Goal: Task Accomplishment & Management: Manage account settings

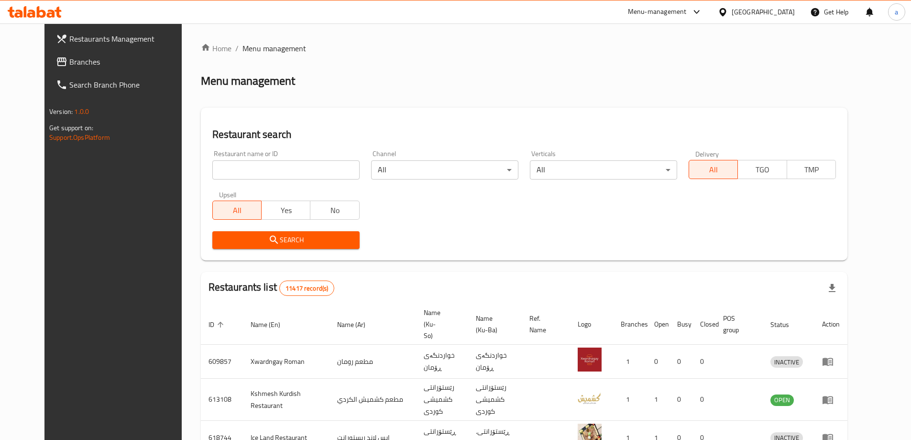
click at [84, 65] on span "Branches" at bounding box center [129, 61] width 120 height 11
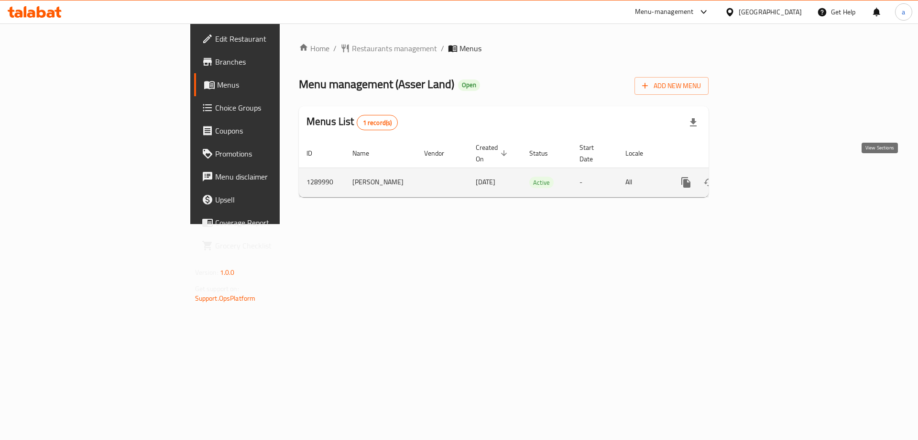
click at [767, 172] on link "enhanced table" at bounding box center [755, 182] width 23 height 23
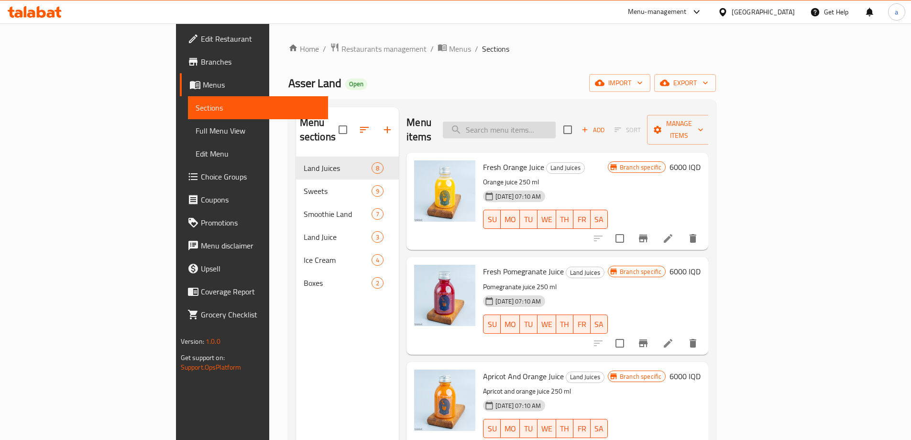
click at [535, 121] on input "search" at bounding box center [499, 129] width 113 height 17
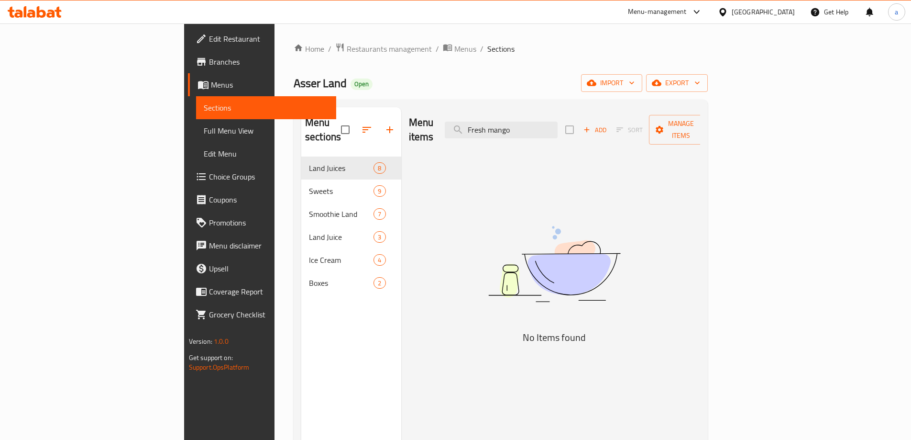
type input "Fresh mango"
click at [204, 133] on span "Full Menu View" at bounding box center [266, 130] width 125 height 11
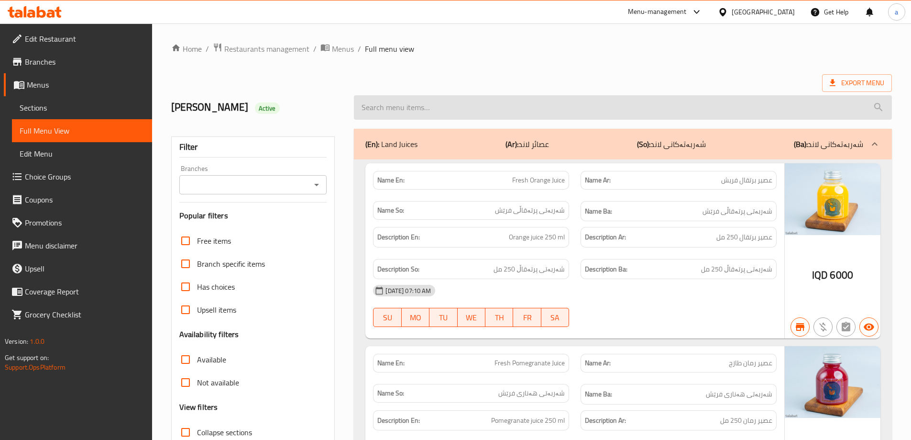
click at [455, 111] on input "search" at bounding box center [623, 107] width 538 height 24
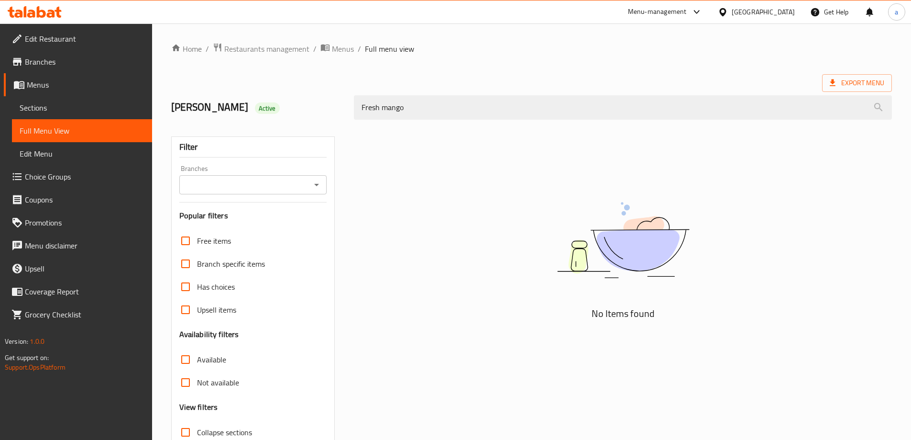
type input "Fresh mango"
click at [49, 14] on icon at bounding box center [35, 11] width 54 height 11
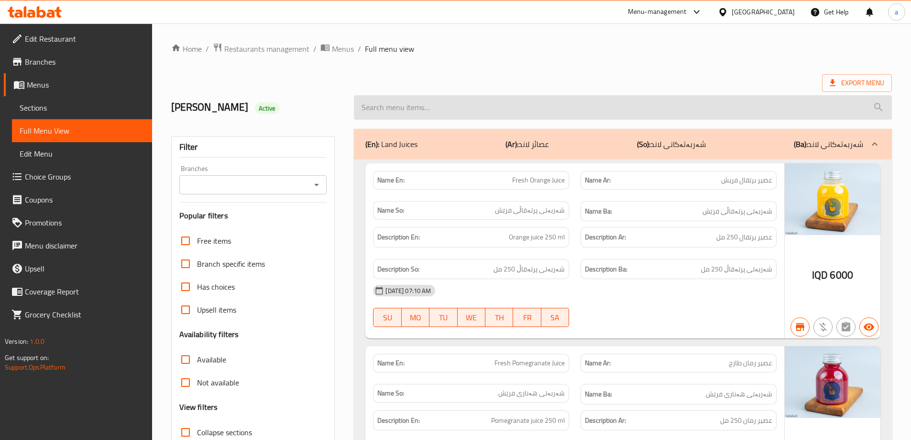
click at [473, 113] on input "search" at bounding box center [623, 107] width 538 height 24
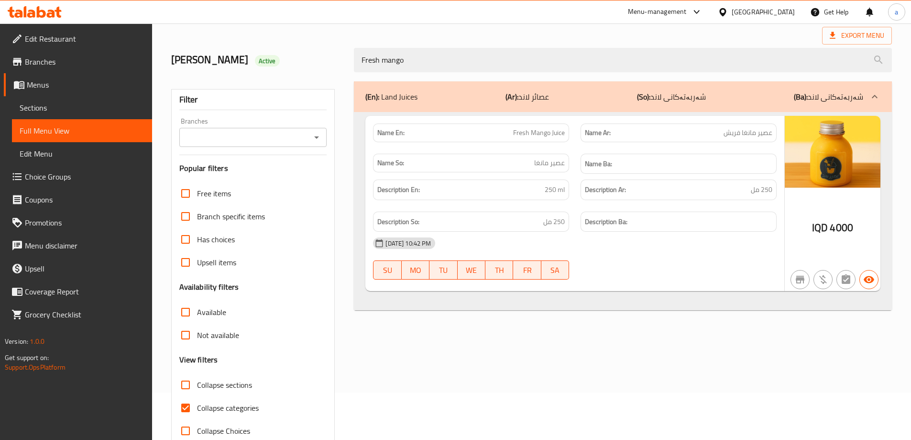
scroll to position [69, 0]
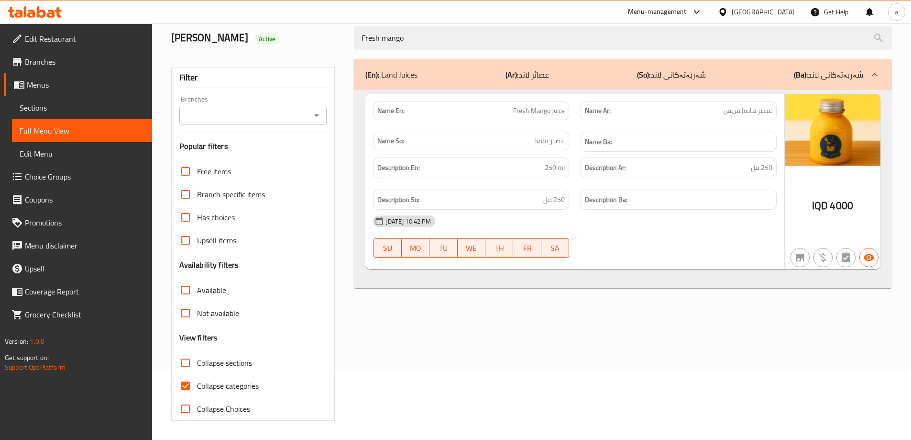
type input "Fresh mango"
click at [192, 383] on input "Collapse categories" at bounding box center [185, 385] width 23 height 23
checkbox input "false"
click at [84, 103] on span "Sections" at bounding box center [82, 107] width 125 height 11
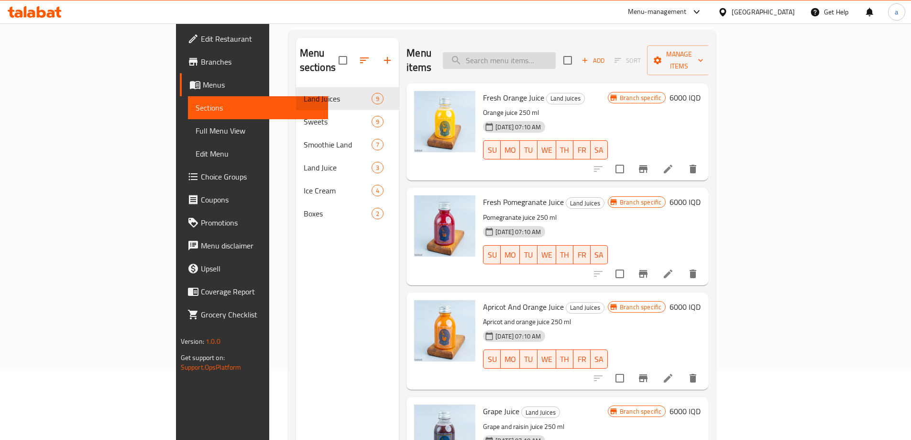
click at [556, 53] on input "search" at bounding box center [499, 60] width 113 height 17
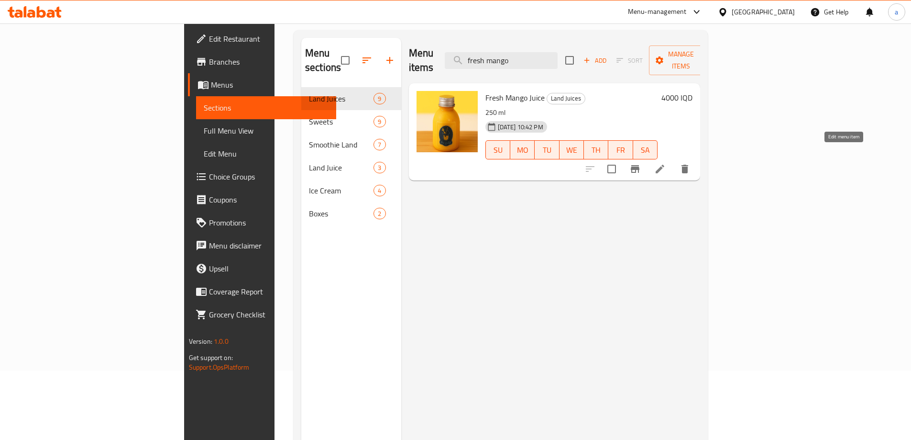
type input "fresh mango"
click at [666, 163] on icon at bounding box center [659, 168] width 11 height 11
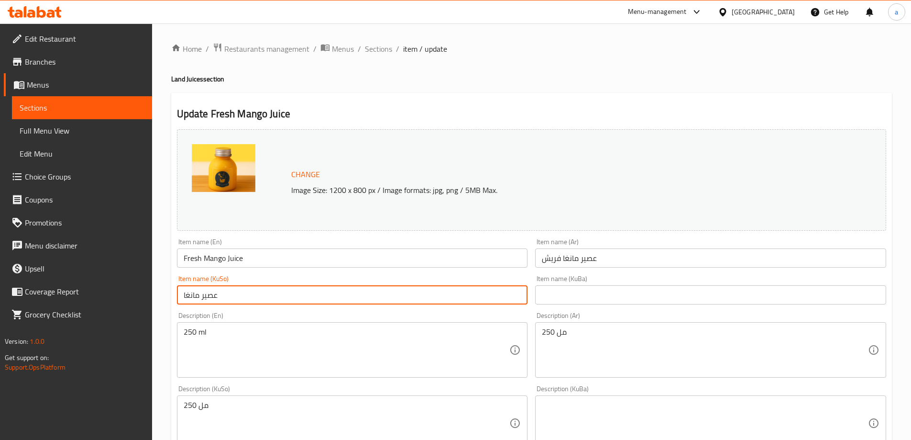
drag, startPoint x: 198, startPoint y: 302, endPoint x: 172, endPoint y: 302, distance: 26.8
click at [172, 302] on div "Update Fresh Mango Juice Change Image Size: 1200 x 800 px / Image formats: jpg,…" at bounding box center [531, 433] width 721 height 681
click at [231, 262] on input "Fresh Mango Juice" at bounding box center [352, 257] width 351 height 19
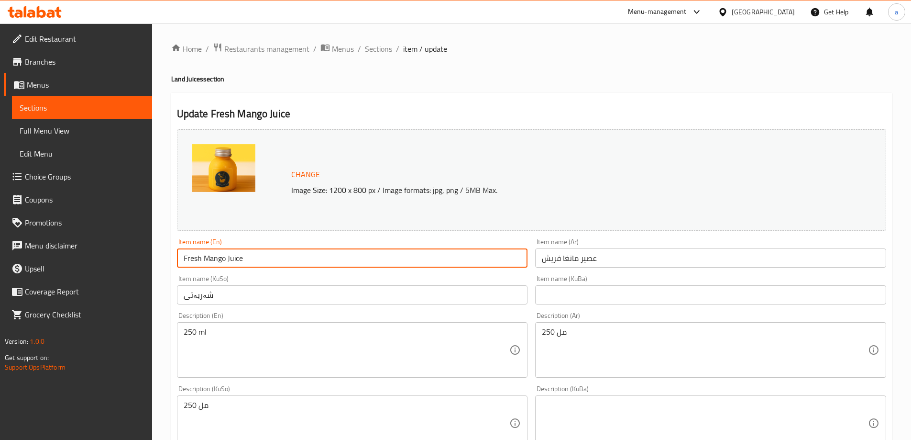
click at [230, 262] on input "Fresh Mango Juice" at bounding box center [352, 257] width 351 height 19
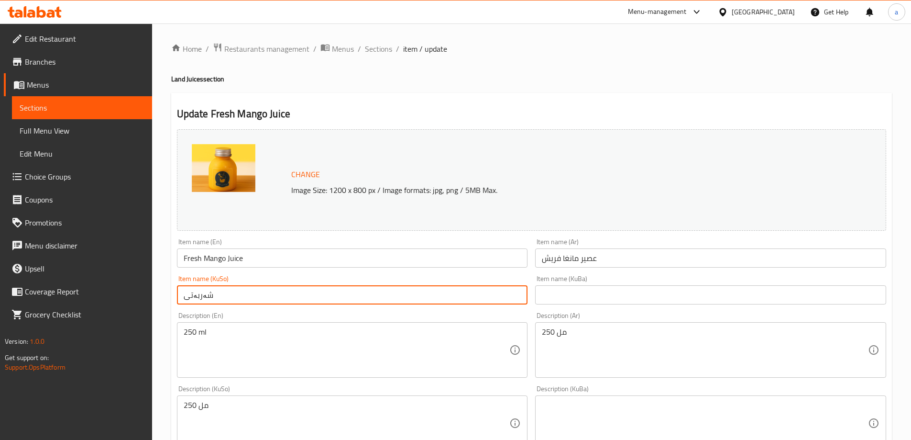
drag, startPoint x: 191, startPoint y: 300, endPoint x: 151, endPoint y: 304, distance: 39.9
click at [151, 304] on div "Edit Restaurant Branches Menus Sections Full Menu View Edit Menu Choice Groups …" at bounding box center [455, 411] width 911 height 776
paste input "مانگۆی فرێش"
type input "شەربەتی مانگۆی فرێش"
click at [561, 293] on input "text" at bounding box center [710, 294] width 351 height 19
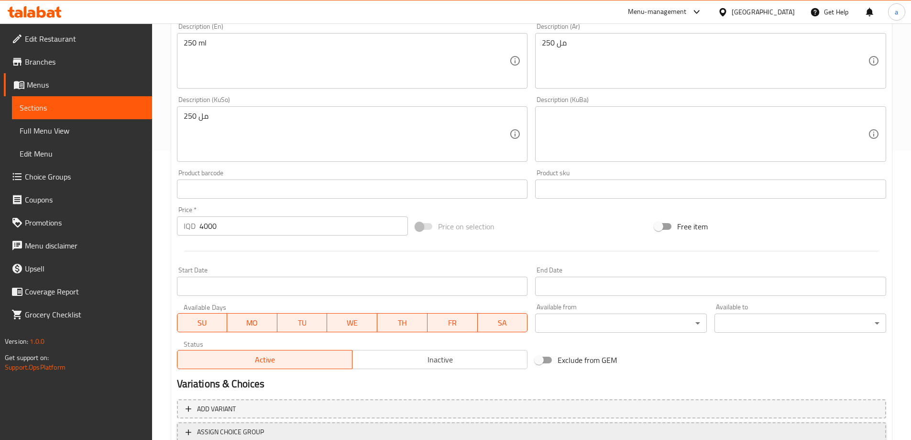
scroll to position [360, 0]
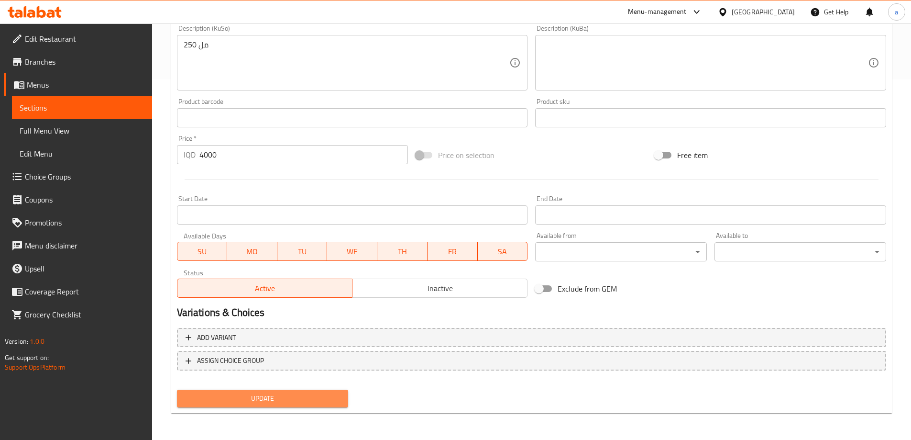
click at [205, 400] on span "Update" at bounding box center [263, 398] width 156 height 12
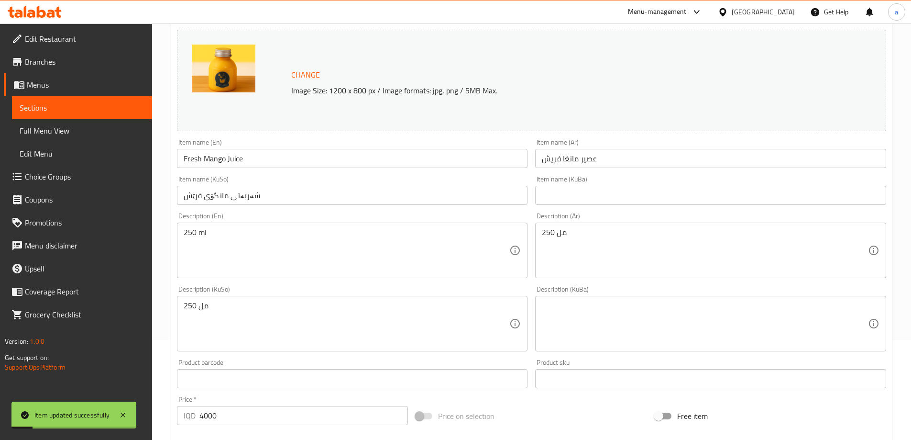
scroll to position [0, 0]
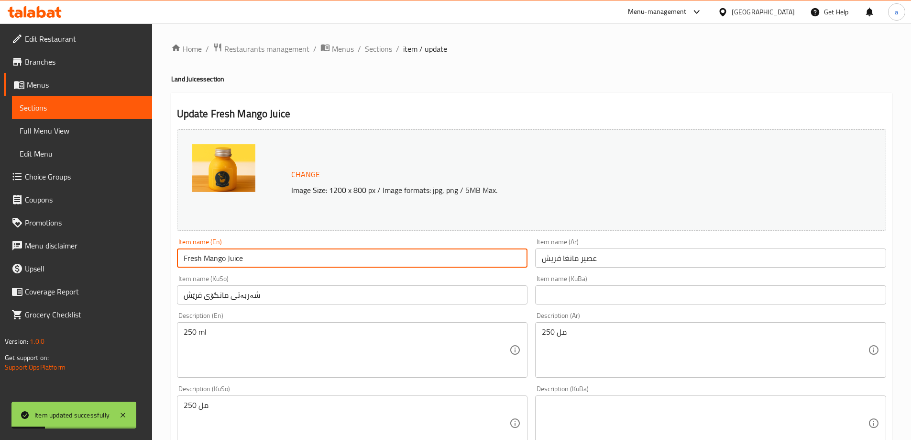
drag, startPoint x: 242, startPoint y: 260, endPoint x: 158, endPoint y: 271, distance: 84.9
click at [158, 271] on div "Home / Restaurants management / Menus / Sections / item / update Land Juices se…" at bounding box center [531, 411] width 759 height 776
drag, startPoint x: 73, startPoint y: 135, endPoint x: 72, endPoint y: 145, distance: 10.1
click at [74, 134] on span "Full Menu View" at bounding box center [82, 130] width 125 height 11
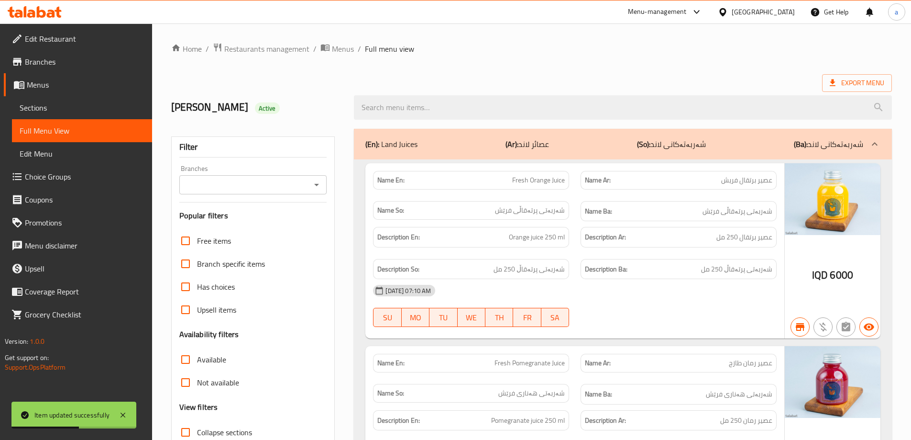
click at [319, 184] on icon "Open" at bounding box center [316, 184] width 11 height 11
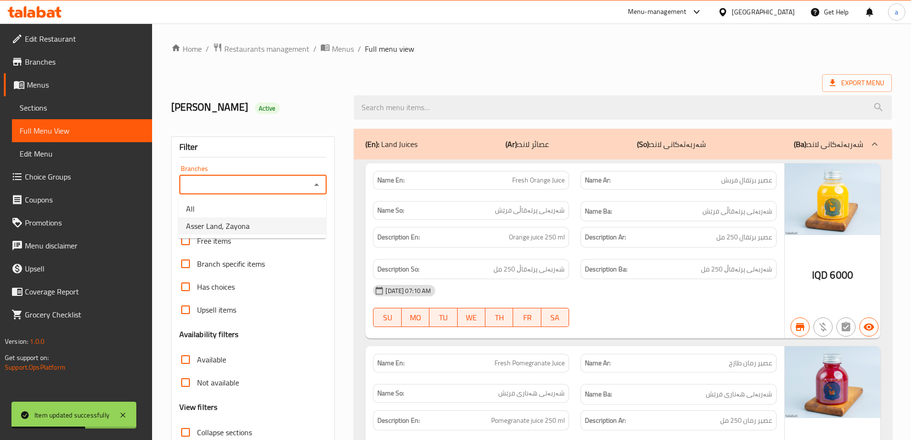
click at [296, 224] on li "Asser Land, Zayona" at bounding box center [252, 225] width 148 height 17
type input "Asser Land, Zayona"
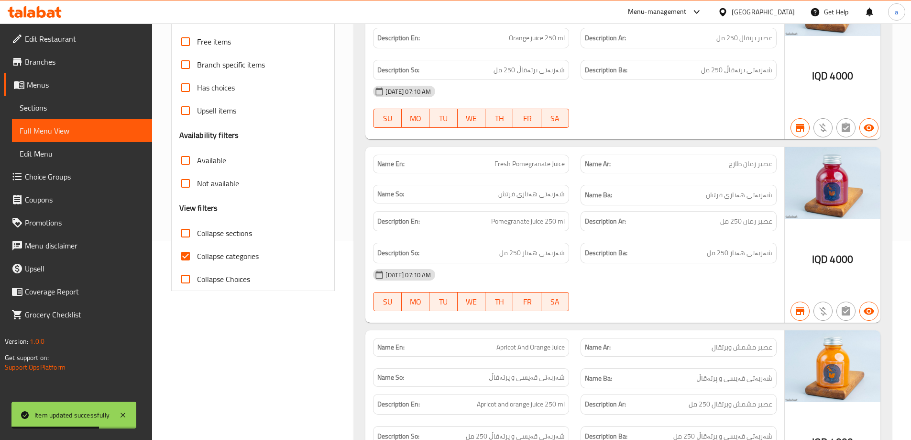
scroll to position [213, 0]
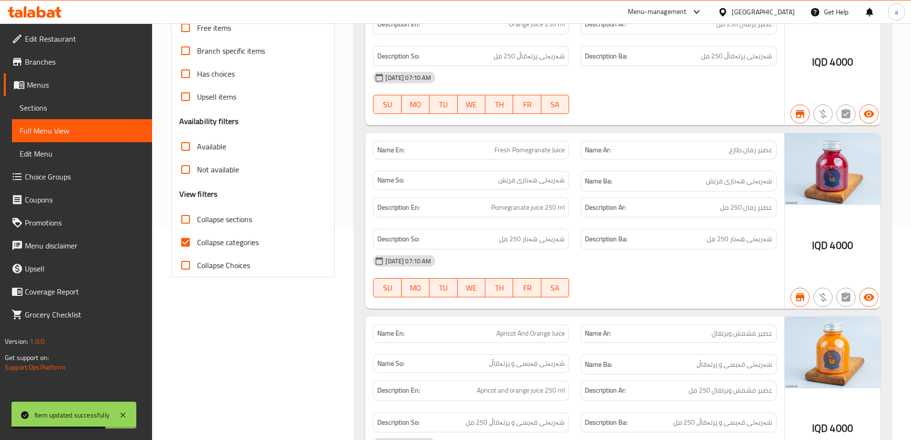
drag, startPoint x: 190, startPoint y: 241, endPoint x: 190, endPoint y: 219, distance: 21.5
click at [190, 241] on input "Collapse categories" at bounding box center [185, 242] width 23 height 23
checkbox input "false"
click at [189, 218] on input "Collapse sections" at bounding box center [185, 219] width 23 height 23
checkbox input "true"
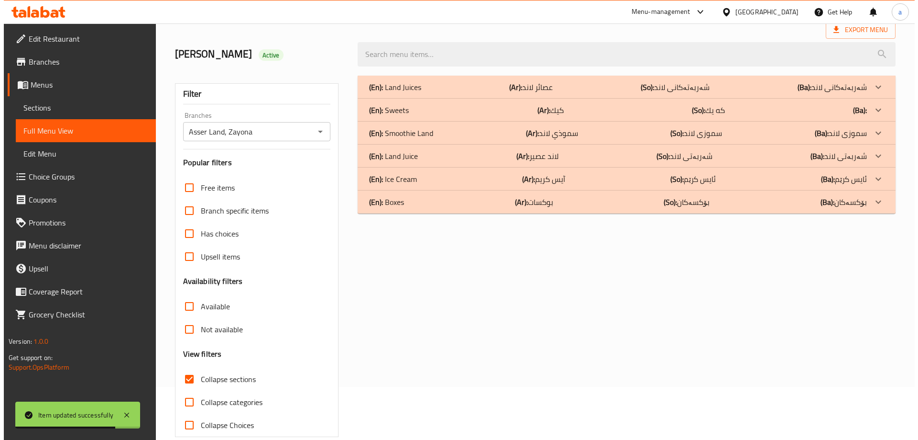
scroll to position [0, 0]
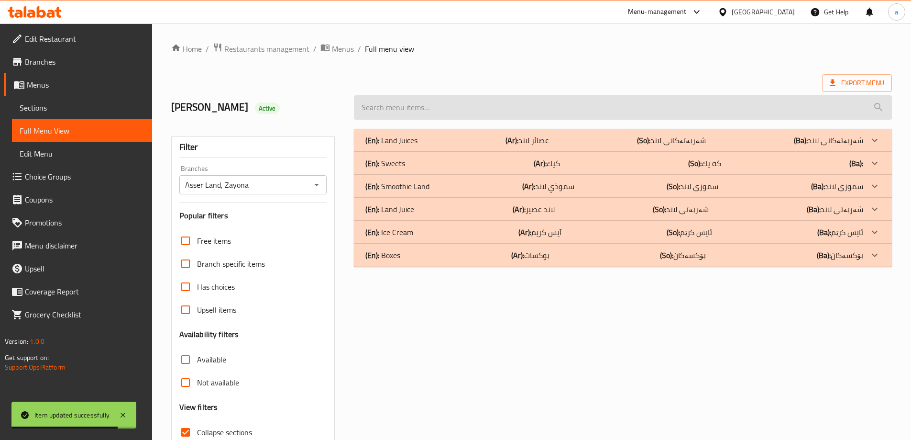
click at [534, 113] on input "search" at bounding box center [623, 107] width 538 height 24
paste input "Fresh Mango Juice"
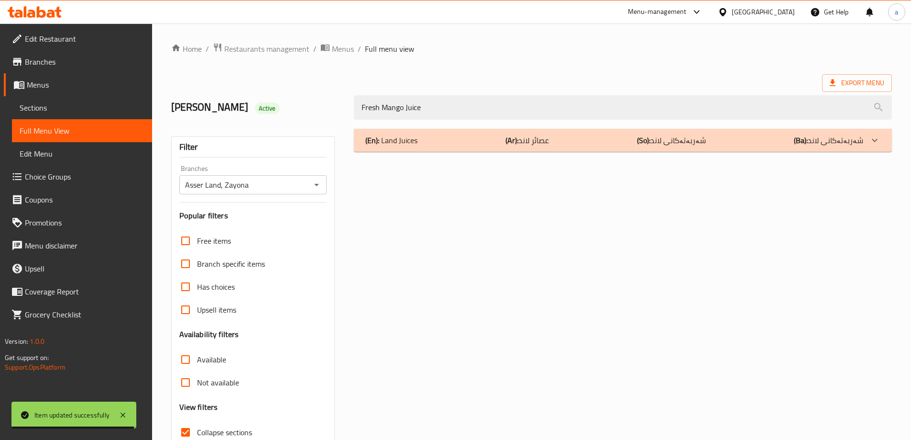
type input "Fresh Mango Juice"
click at [775, 132] on div "(En): Land Juices (Ar): عصائر لاند (So): شەربەتەکانی لاند (Ba): شەربەتەکانی لاند" at bounding box center [623, 140] width 538 height 23
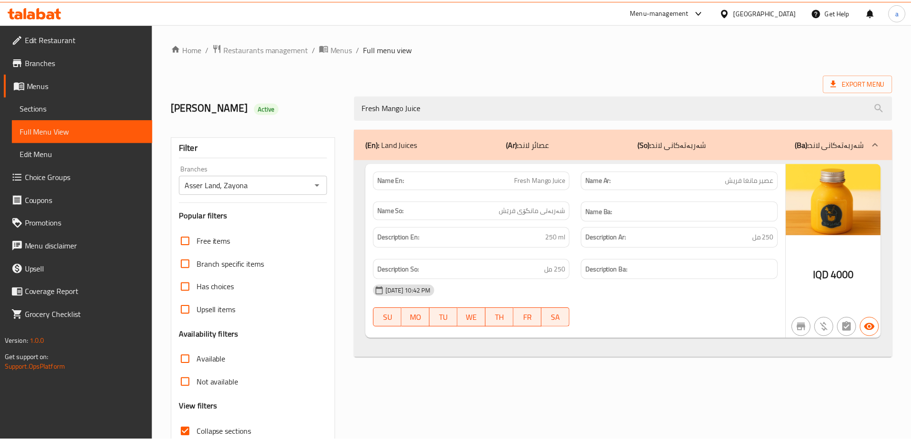
scroll to position [69, 0]
